Goal: Task Accomplishment & Management: Use online tool/utility

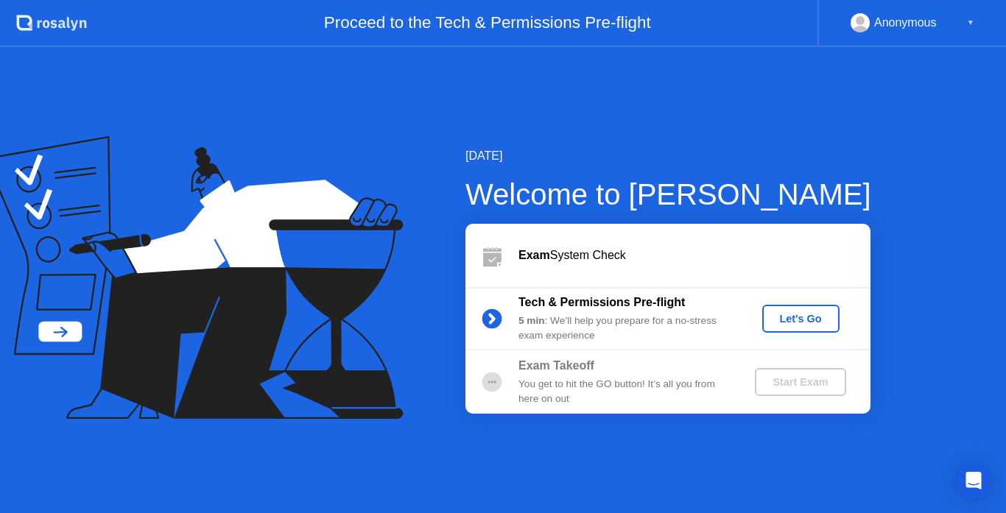
click at [818, 317] on div "Let's Go" at bounding box center [801, 319] width 66 height 12
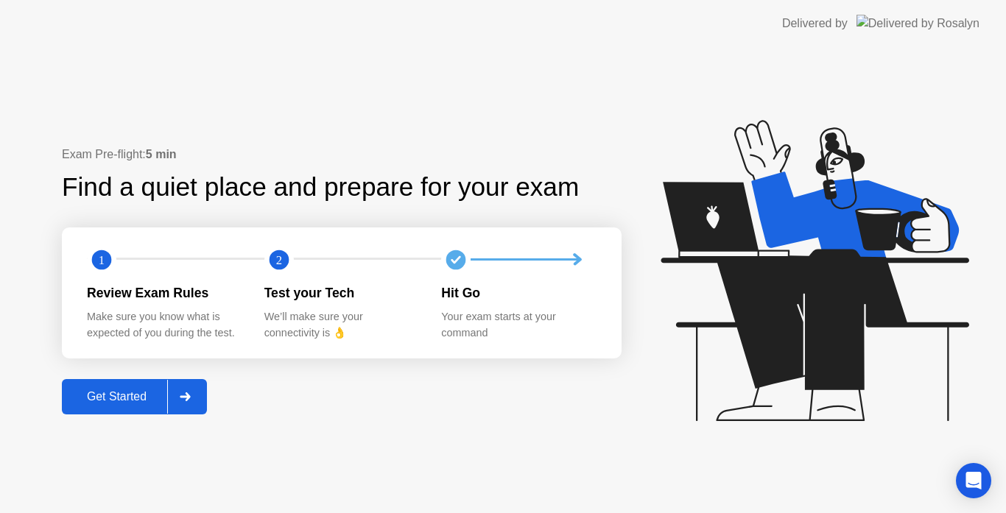
click at [116, 400] on div "Get Started" at bounding box center [116, 396] width 101 height 13
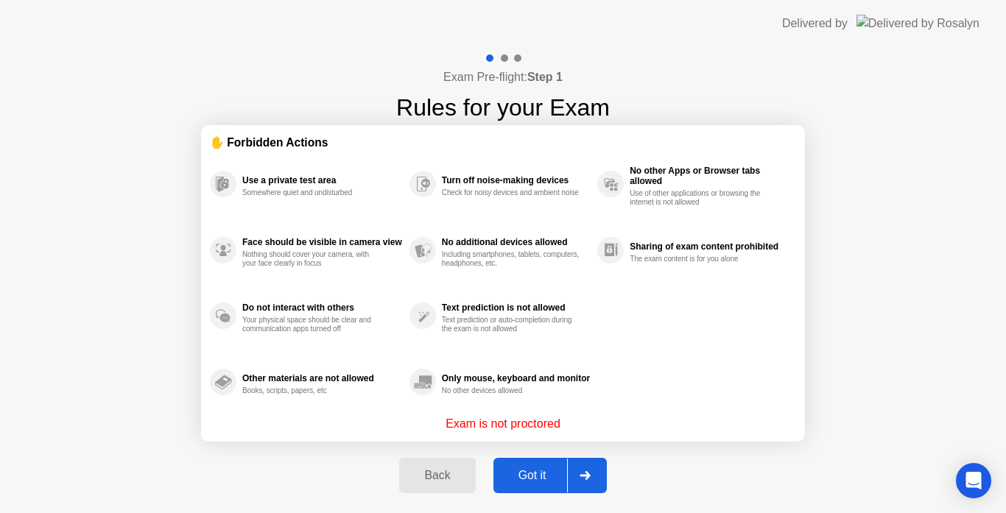
click at [534, 479] on div "Got it" at bounding box center [532, 475] width 69 height 13
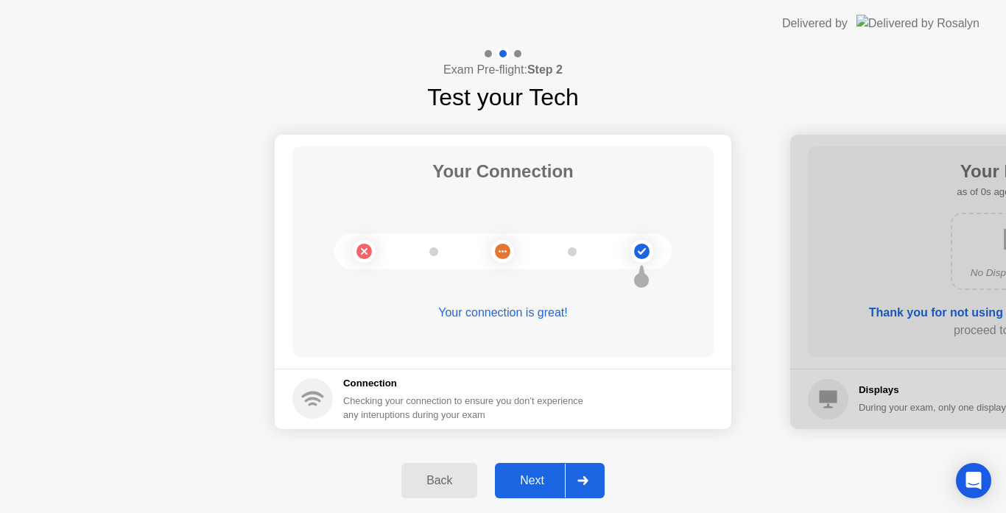
click at [445, 479] on div "Back" at bounding box center [439, 480] width 67 height 13
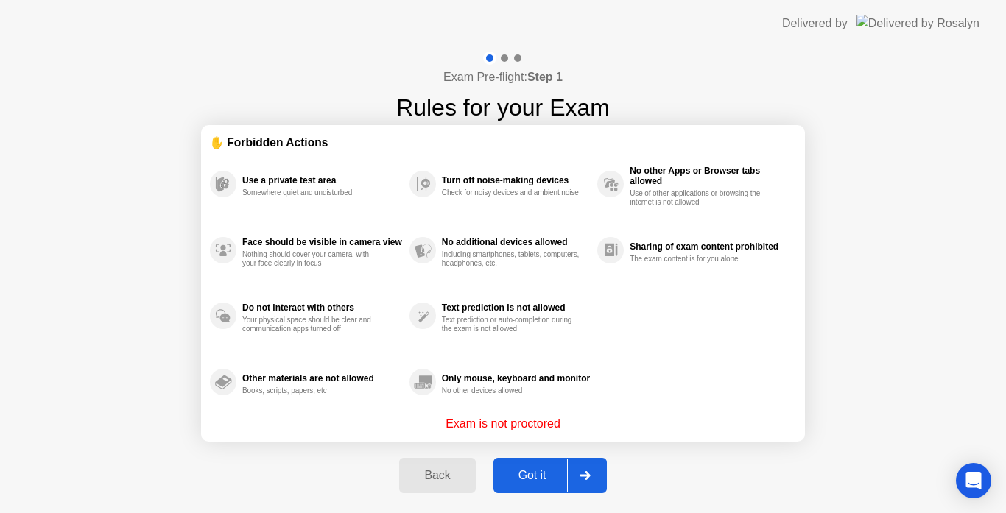
click at [540, 480] on div "Got it" at bounding box center [532, 475] width 69 height 13
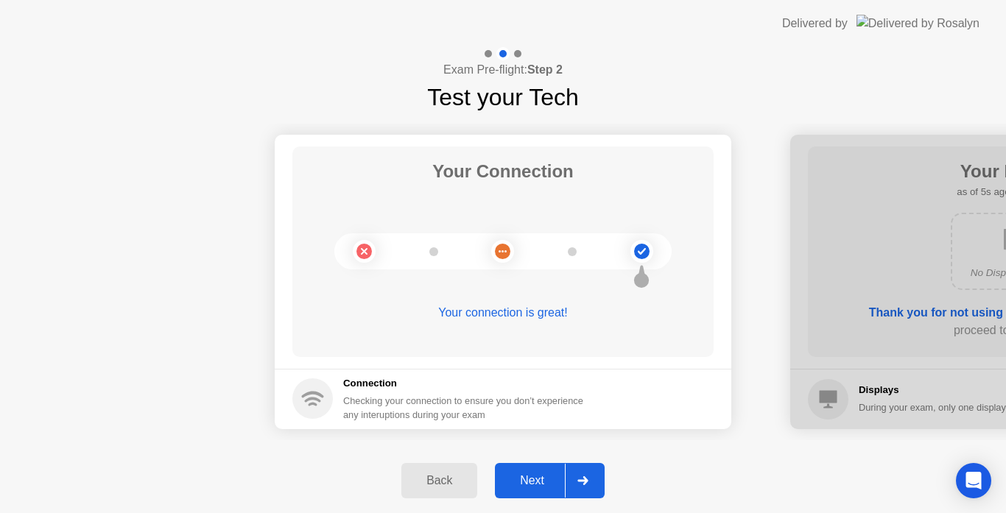
click at [533, 483] on div "Next" at bounding box center [532, 480] width 66 height 13
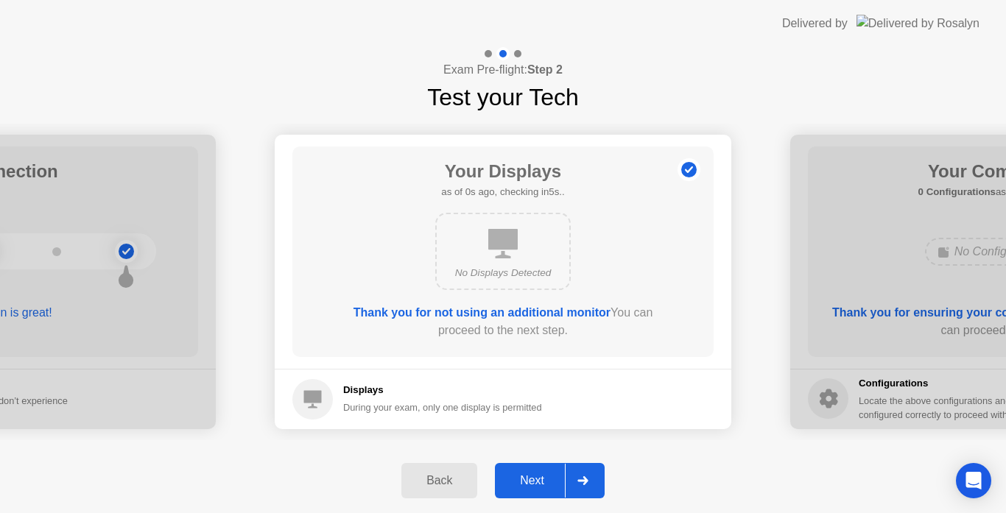
click at [537, 483] on div "Next" at bounding box center [532, 480] width 66 height 13
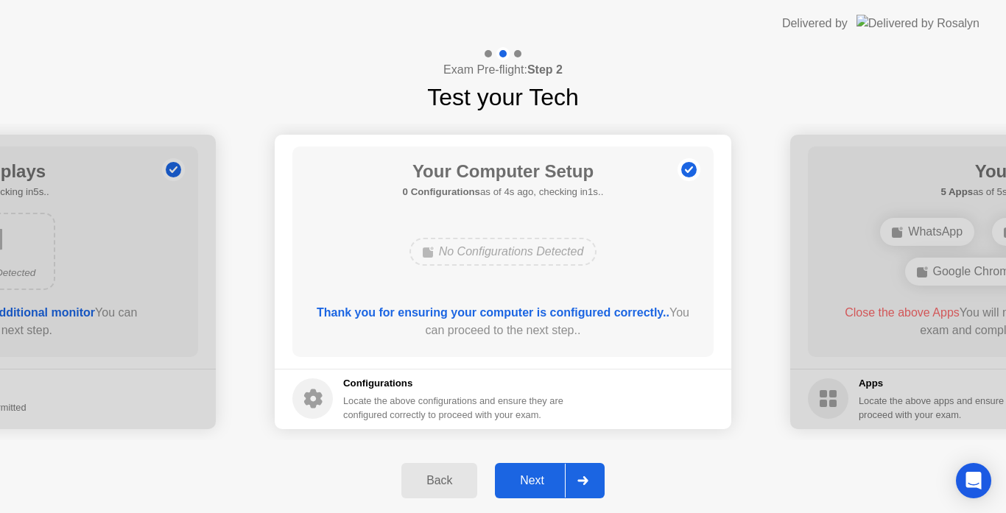
click at [537, 483] on div "Next" at bounding box center [532, 480] width 66 height 13
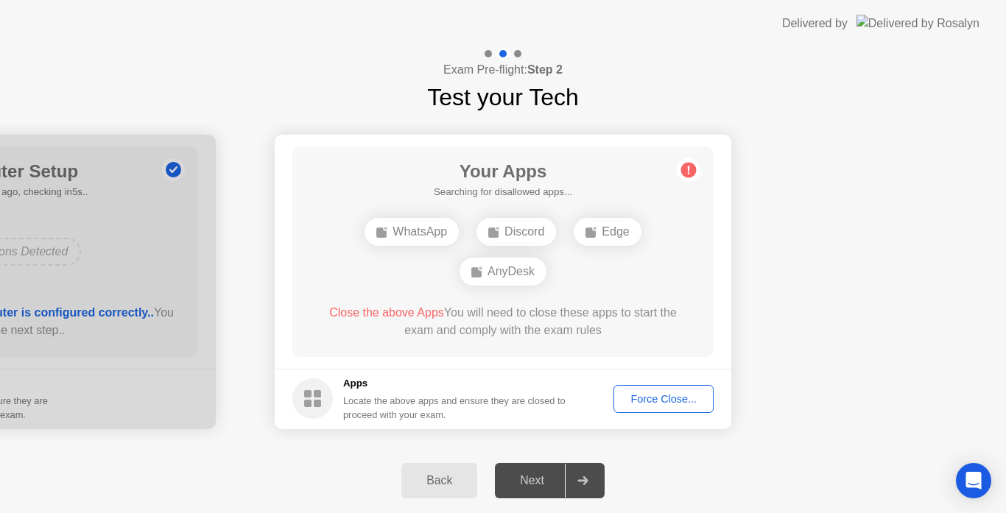
drag, startPoint x: 678, startPoint y: 397, endPoint x: 713, endPoint y: 326, distance: 79.0
click at [713, 326] on app-apps "Your Apps Searching for disallowed apps... WhatsApp Discord Edge AnyDesk Close …" at bounding box center [503, 282] width 456 height 294
click at [665, 395] on div "Force Close..." at bounding box center [663, 399] width 90 height 12
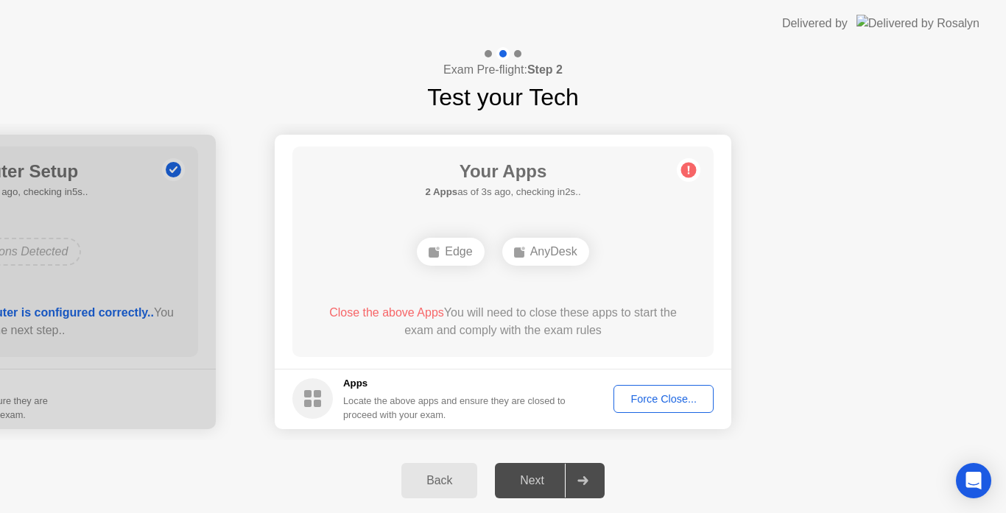
click at [546, 253] on div "AnyDesk" at bounding box center [545, 252] width 87 height 28
drag, startPoint x: 493, startPoint y: 253, endPoint x: 481, endPoint y: 253, distance: 11.0
click at [490, 253] on div "Edge AnyDesk" at bounding box center [502, 252] width 337 height 40
click at [473, 253] on div "Edge" at bounding box center [450, 252] width 67 height 28
click at [533, 244] on div "AnyDesk" at bounding box center [545, 252] width 87 height 28
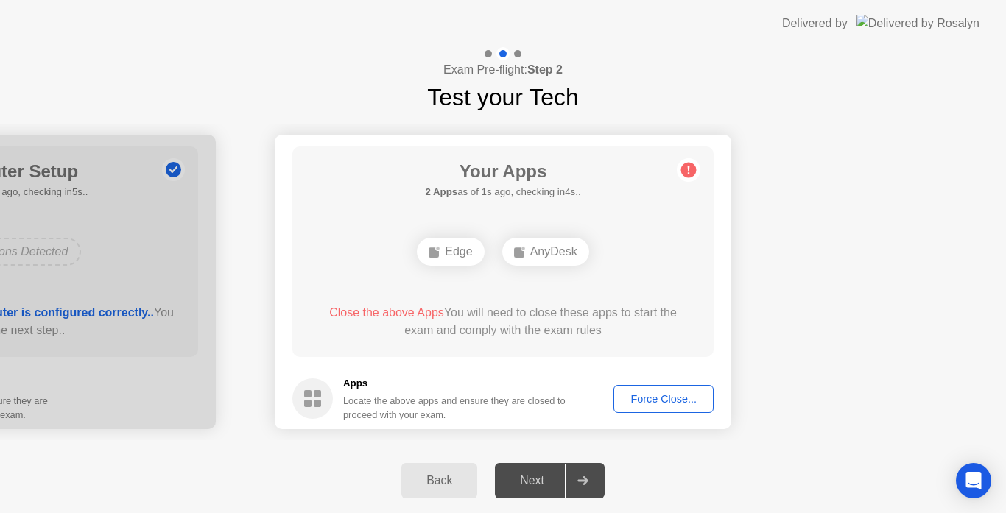
click at [653, 395] on div "Force Close..." at bounding box center [663, 399] width 90 height 12
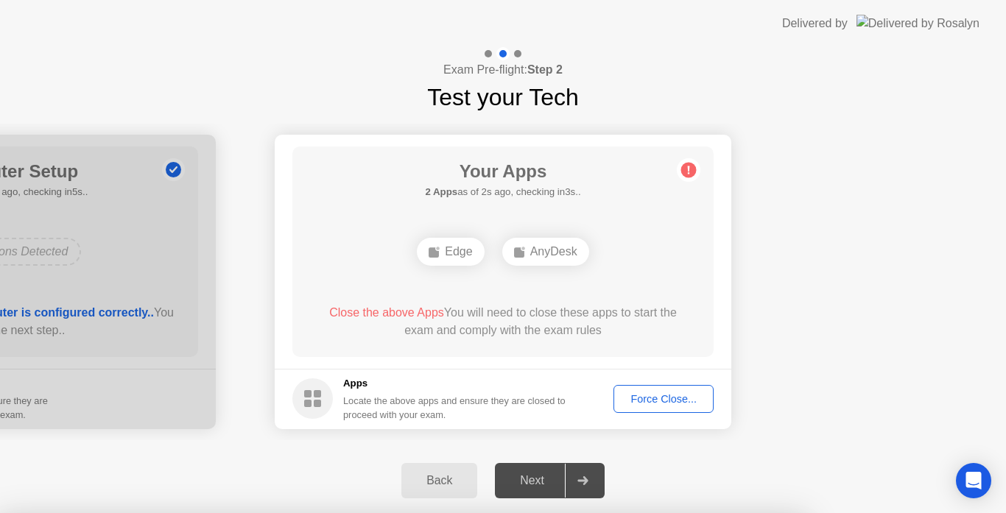
drag, startPoint x: 786, startPoint y: 338, endPoint x: 808, endPoint y: 292, distance: 51.4
click at [789, 512] on div at bounding box center [503, 513] width 1006 height 0
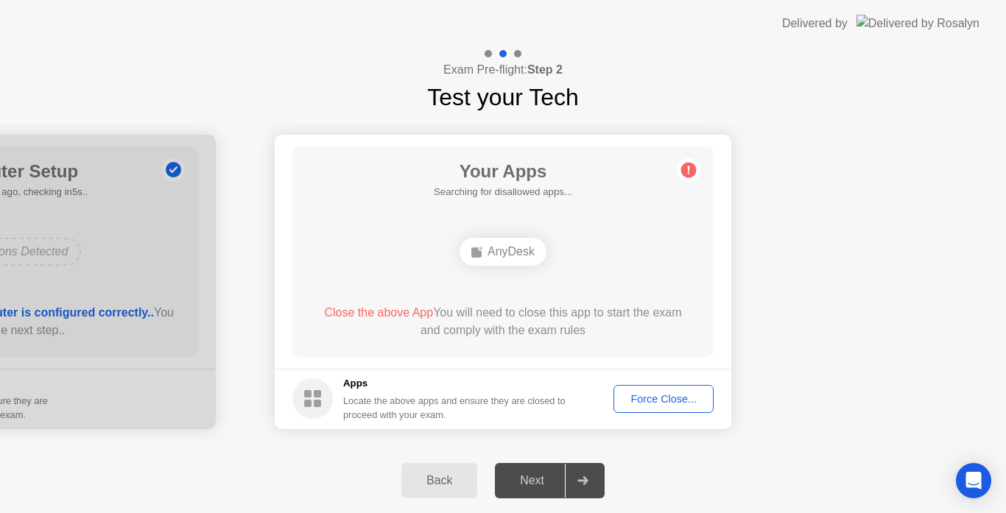
click at [648, 402] on div "Force Close..." at bounding box center [663, 399] width 90 height 12
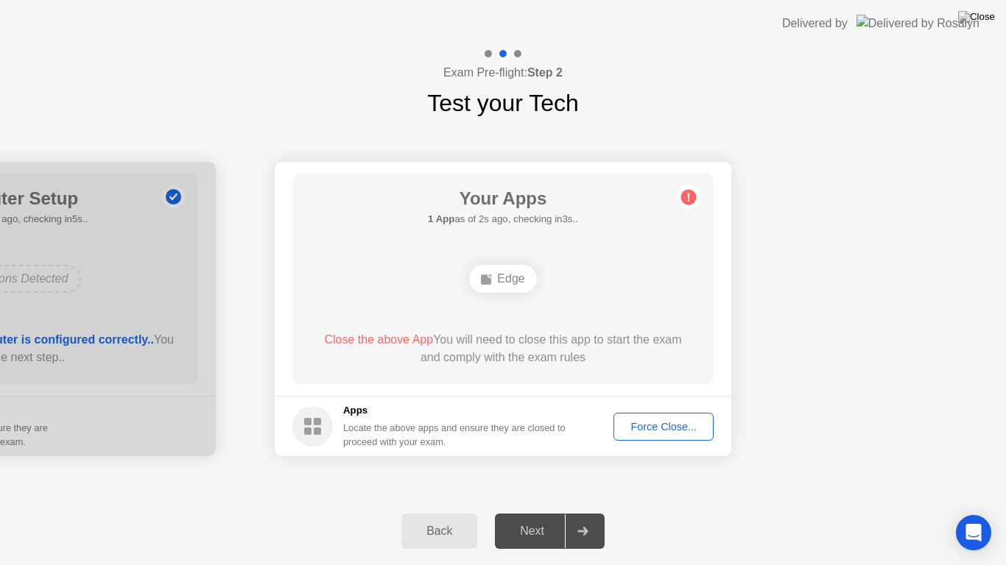
click at [487, 268] on div "Edge" at bounding box center [502, 279] width 67 height 28
click at [399, 345] on span "Close the above App" at bounding box center [378, 340] width 109 height 13
click at [667, 431] on div "Force Close..." at bounding box center [663, 427] width 90 height 12
click at [661, 423] on div "Force Close..." at bounding box center [663, 427] width 90 height 12
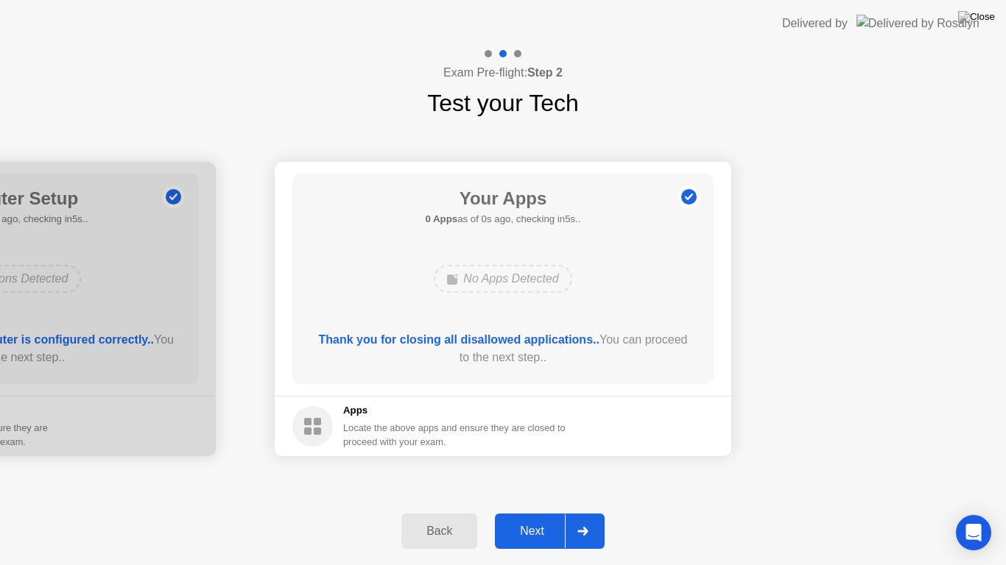
click at [534, 512] on div "Next" at bounding box center [532, 531] width 66 height 13
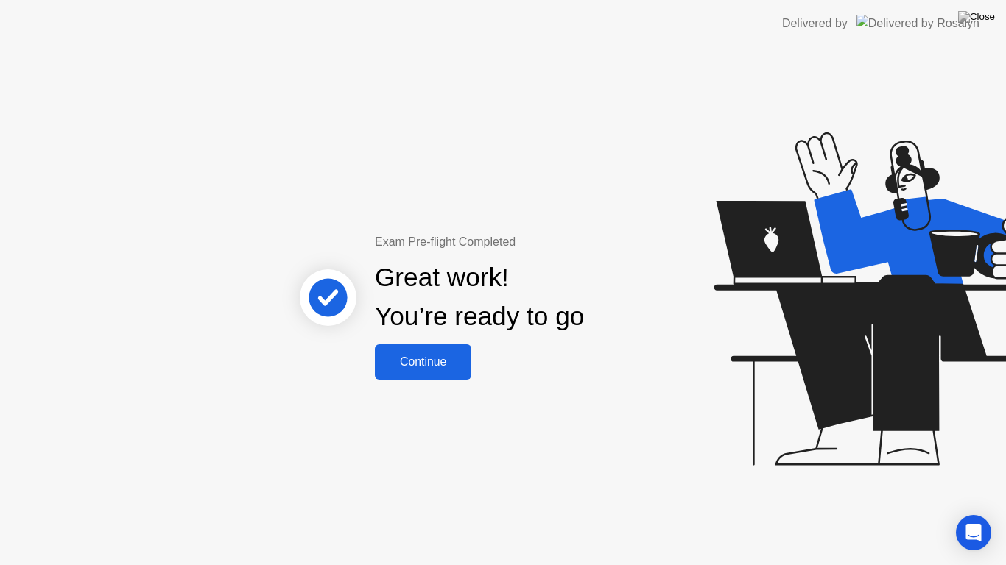
click at [467, 378] on button "Continue" at bounding box center [423, 362] width 96 height 35
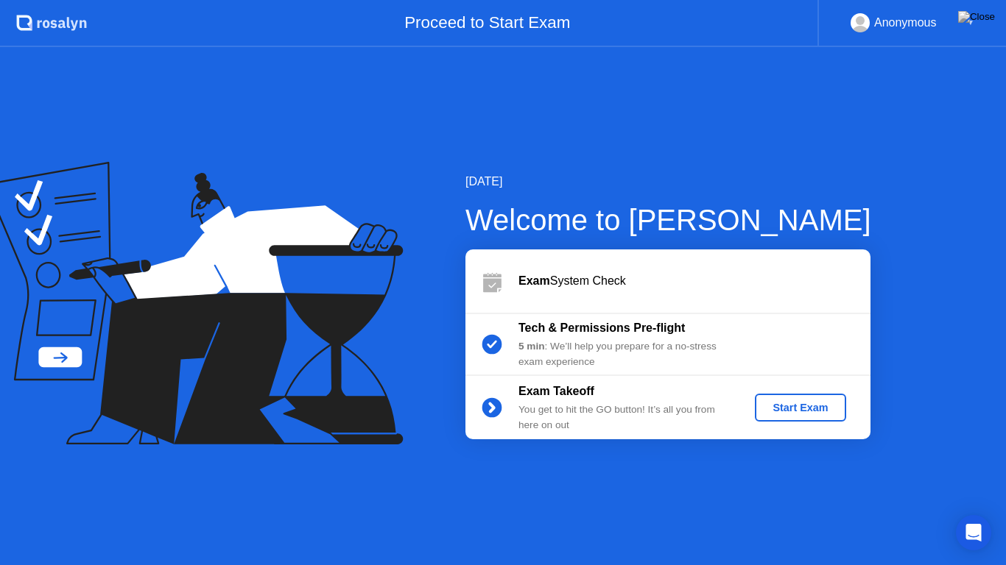
click at [788, 409] on div "Start Exam" at bounding box center [800, 408] width 79 height 12
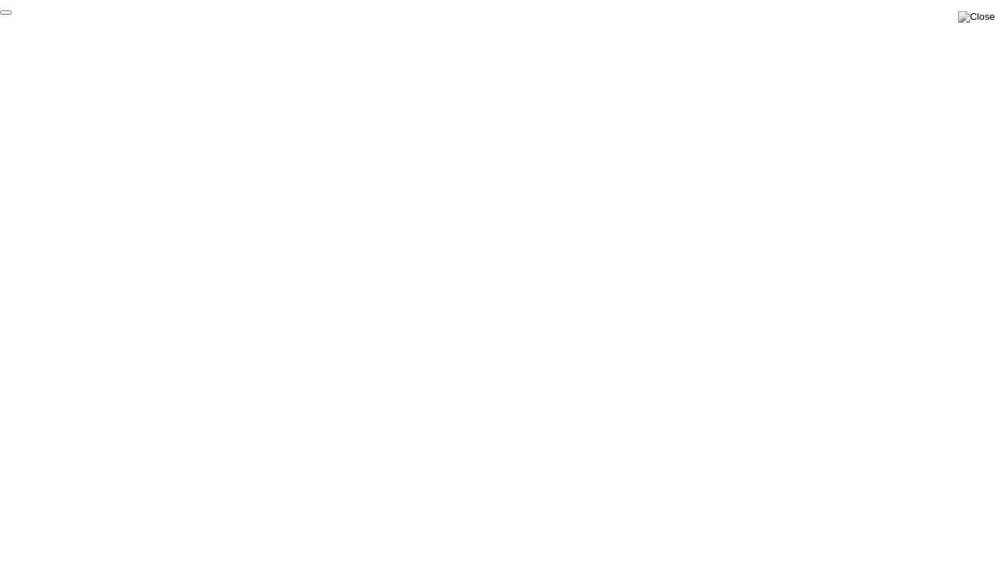
click div "End Proctoring Session"
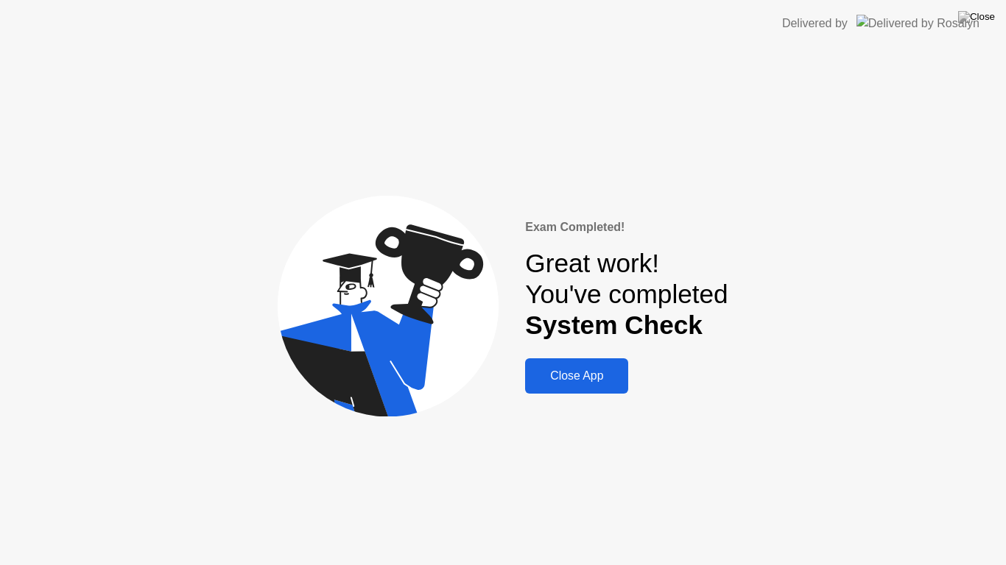
click at [571, 383] on div "Close App" at bounding box center [576, 376] width 94 height 13
